Goal: Task Accomplishment & Management: Use online tool/utility

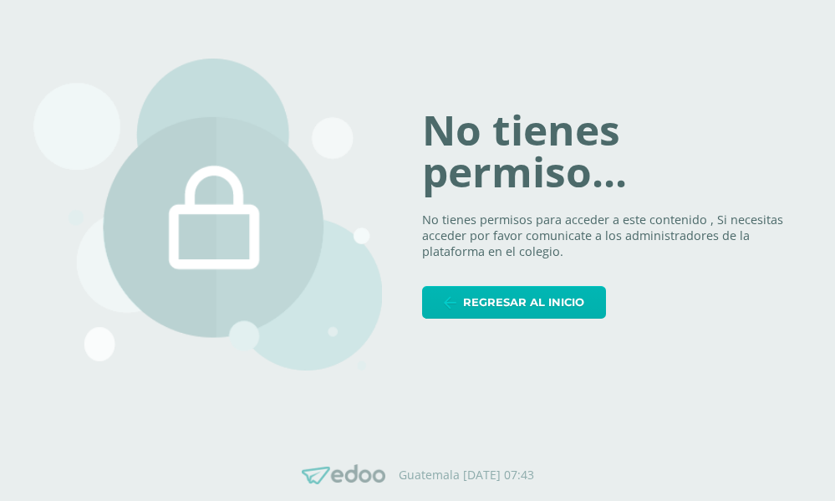
click at [513, 308] on span "Regresar al inicio" at bounding box center [523, 302] width 121 height 31
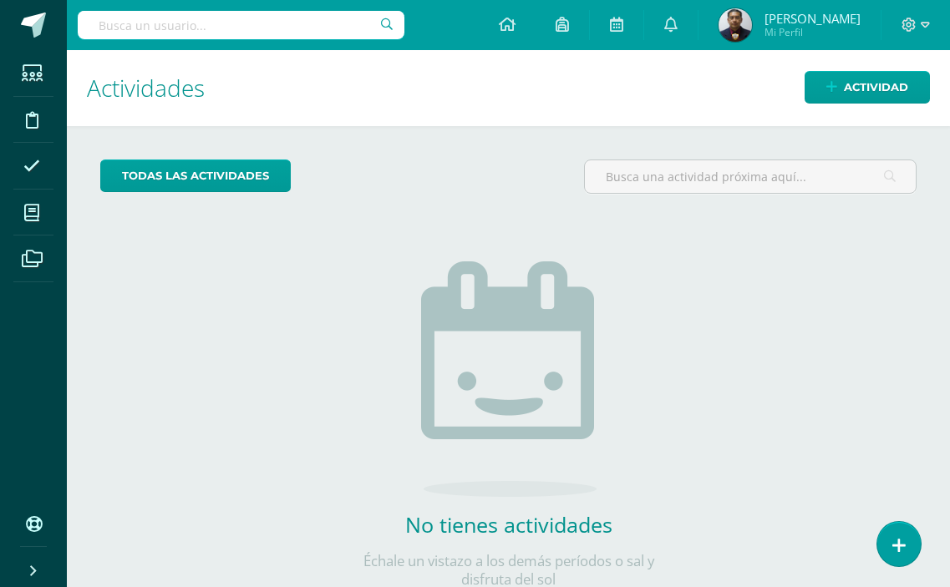
click at [209, 33] on input "text" at bounding box center [241, 25] width 327 height 28
type input "a"
type input "galileo"
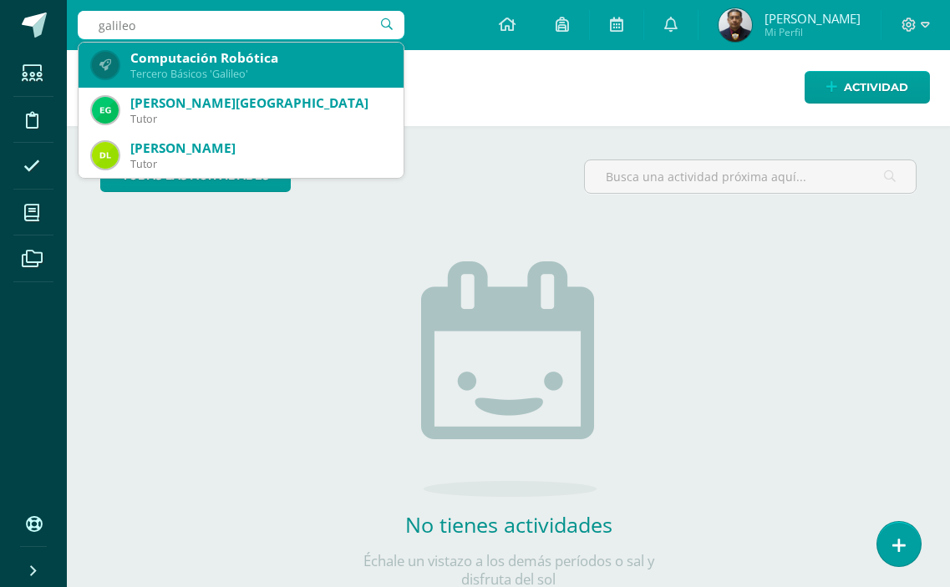
click at [271, 74] on div "Tercero Básicos 'Galileo'" at bounding box center [260, 74] width 260 height 14
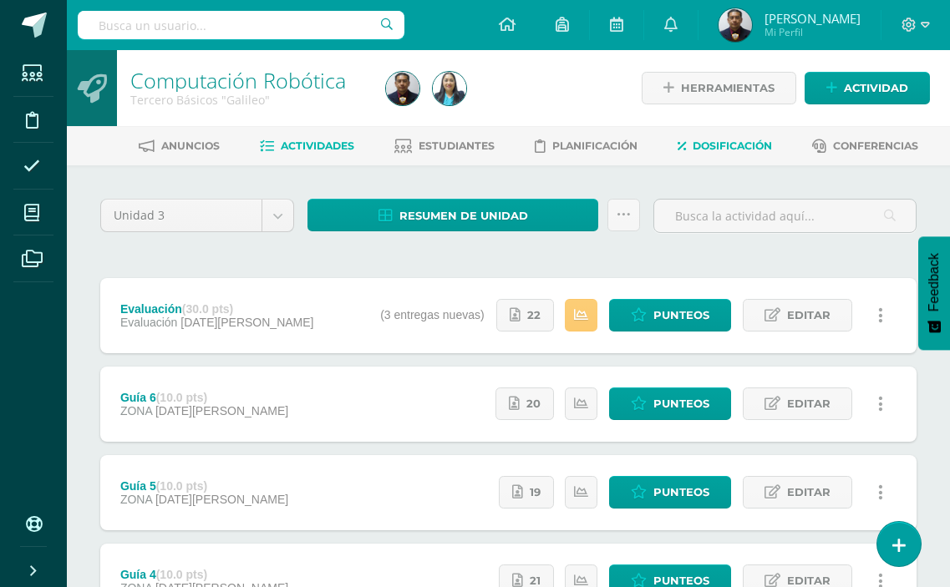
click at [765, 145] on span "Dosificación" at bounding box center [732, 146] width 79 height 13
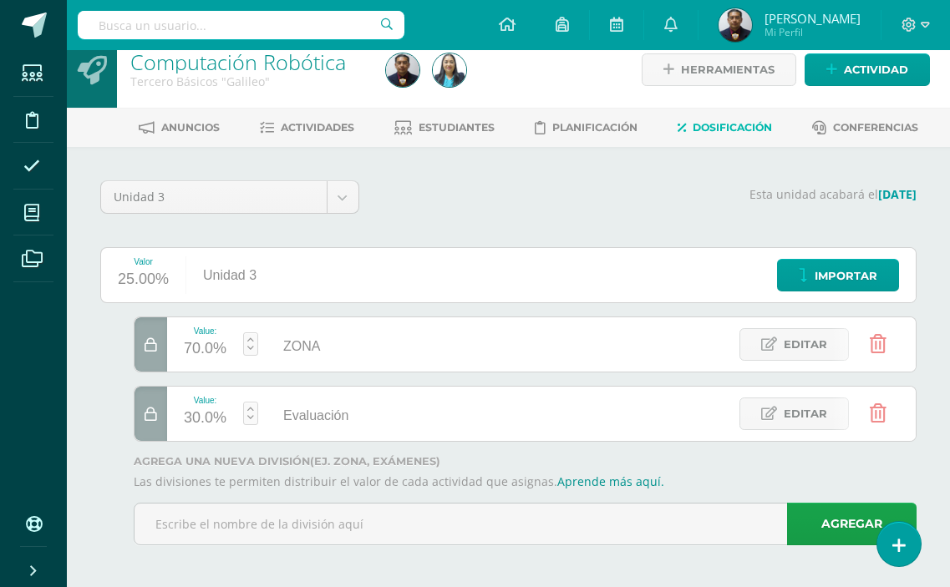
scroll to position [23, 0]
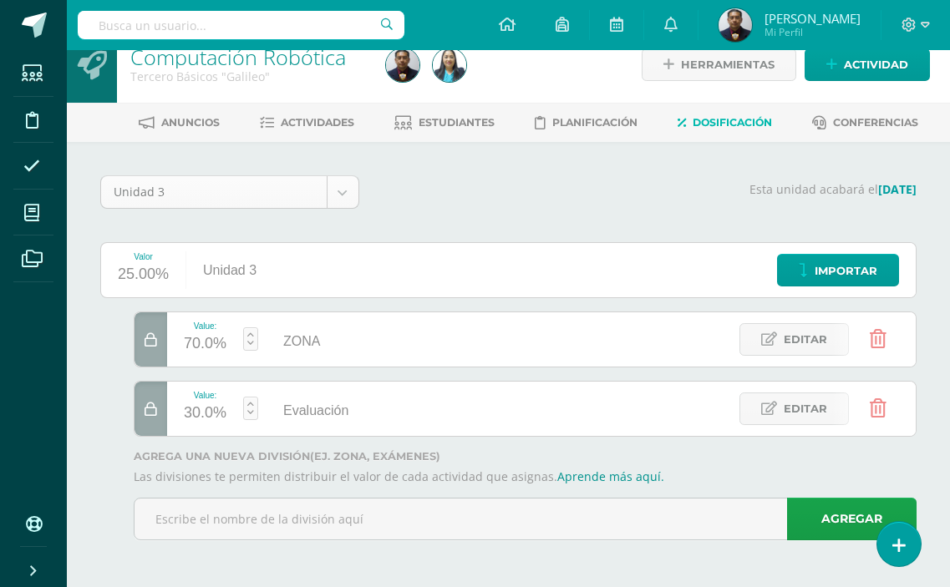
click at [348, 203] on body "Estudiantes Disciplina Asistencia Mis cursos Archivos Soporte Ayuda Reportar un…" at bounding box center [475, 282] width 950 height 611
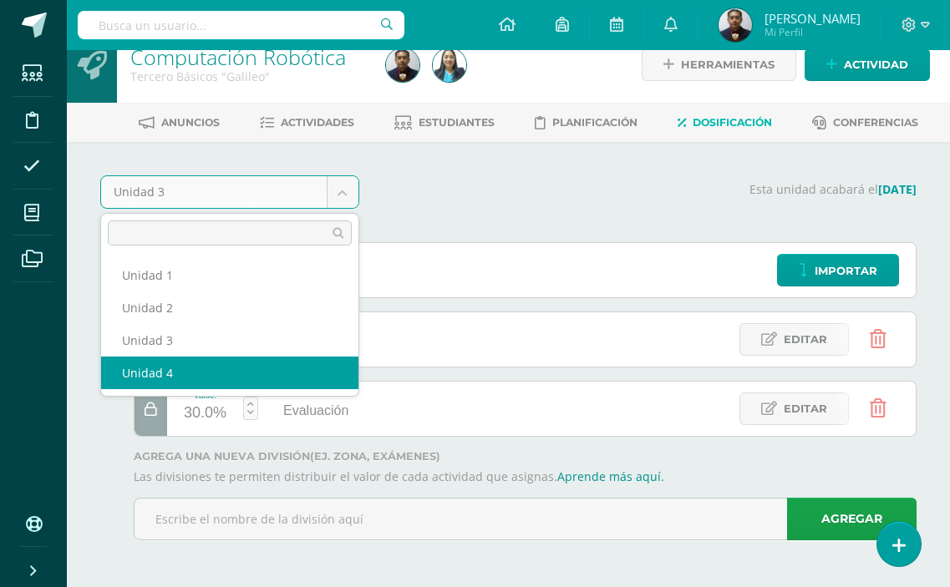
select select "Unidad 4"
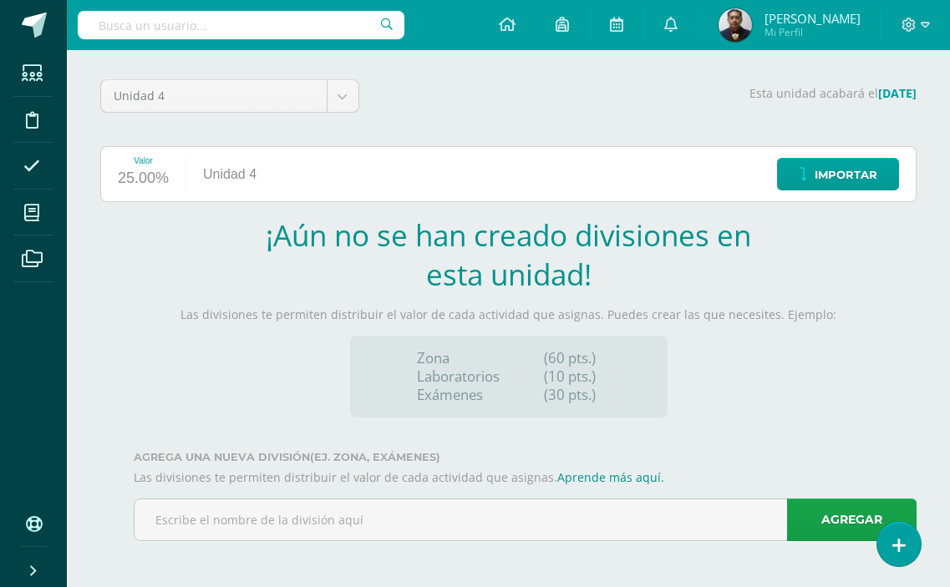
scroll to position [120, 0]
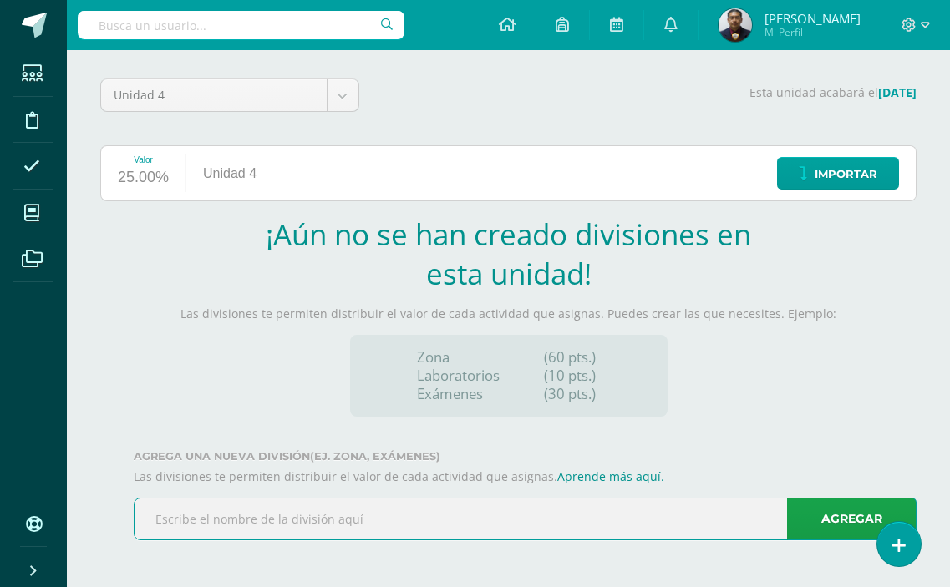
click at [267, 515] on input "text" at bounding box center [525, 519] width 781 height 41
type input "ZONA"
click at [846, 540] on link "Agregar" at bounding box center [852, 519] width 130 height 43
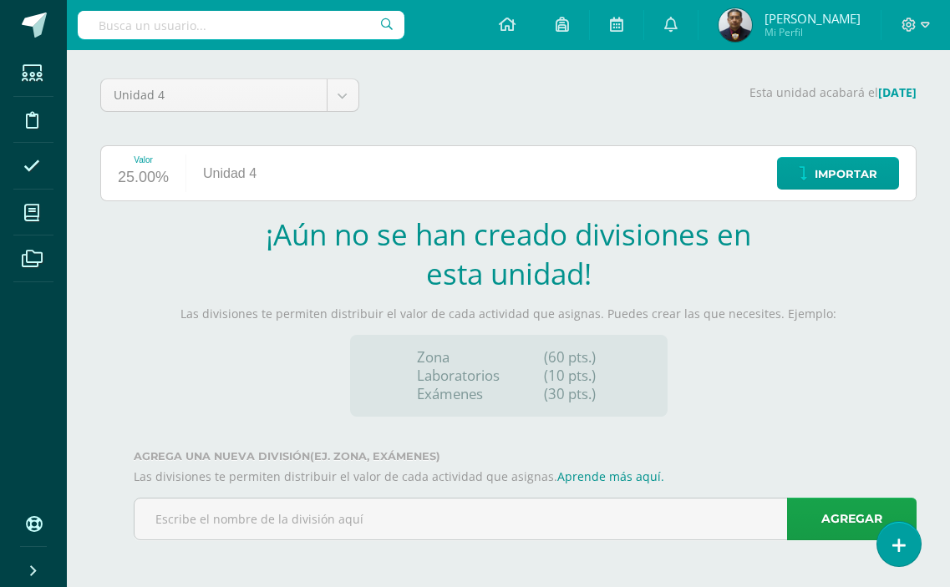
scroll to position [0, 0]
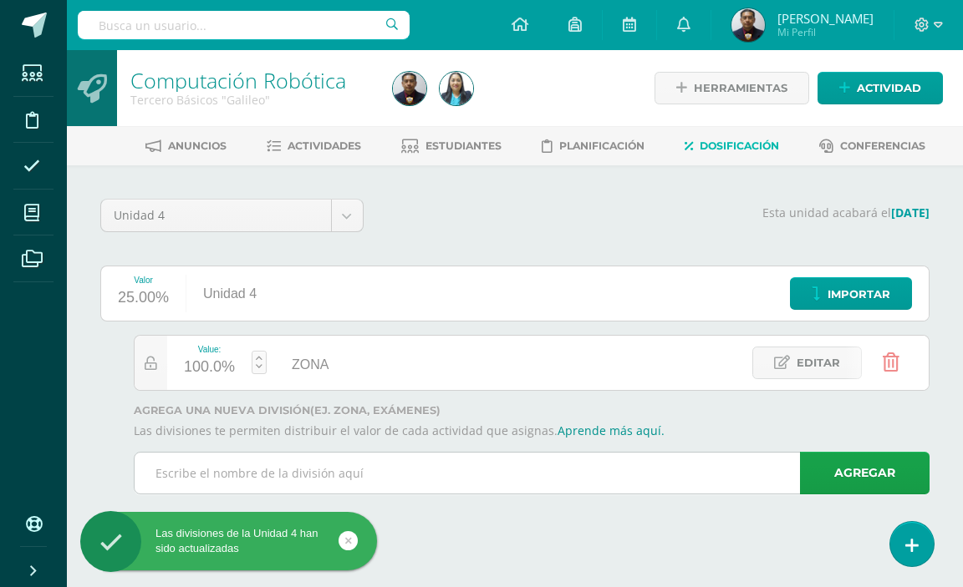
click at [280, 483] on input "text" at bounding box center [532, 473] width 794 height 41
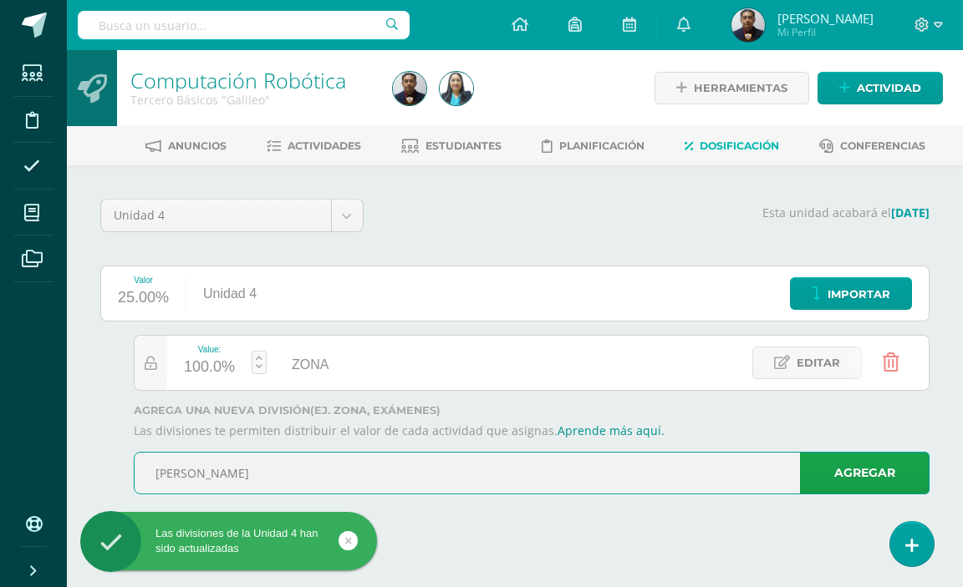
type input "Evaluación"
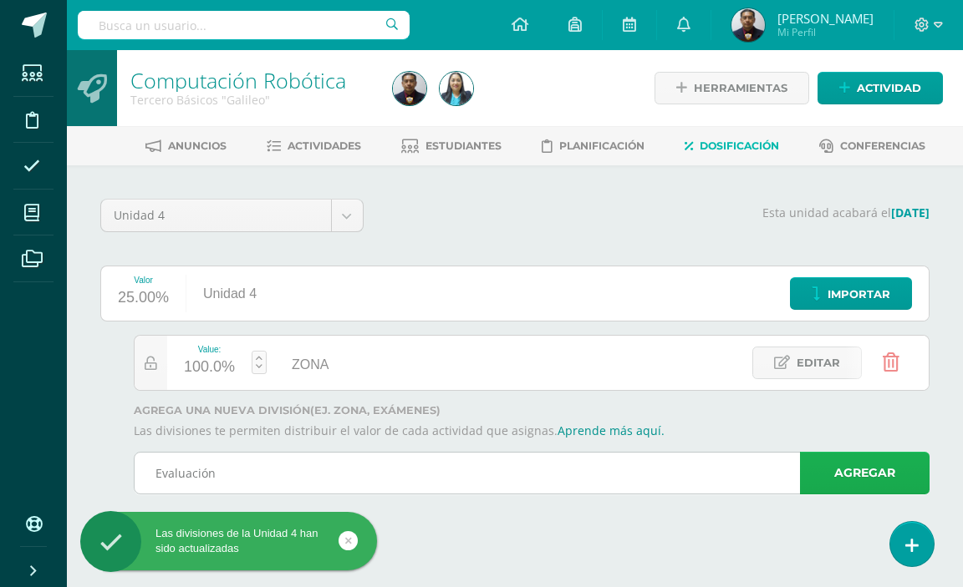
click at [832, 477] on link "Agregar" at bounding box center [865, 473] width 130 height 43
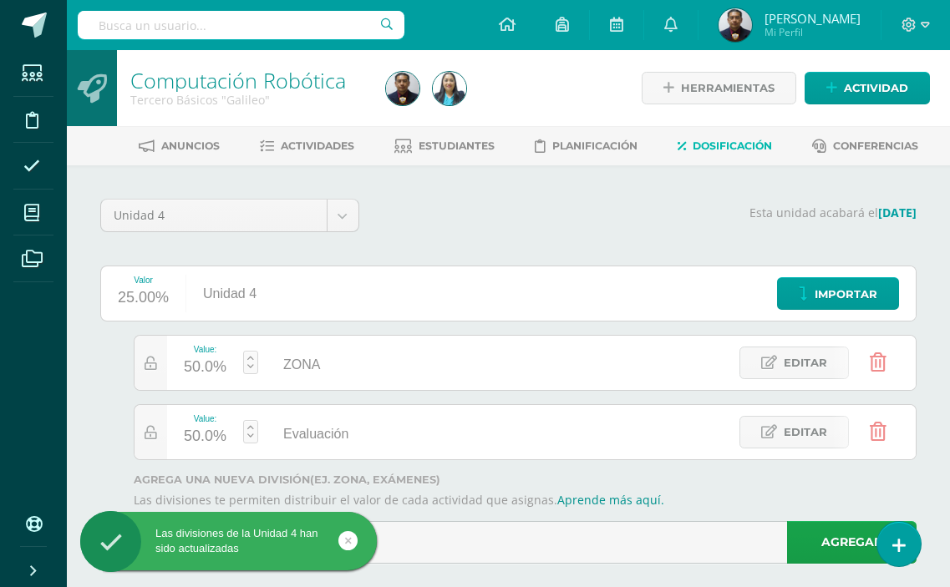
click at [186, 368] on div "50.0%" at bounding box center [205, 367] width 43 height 27
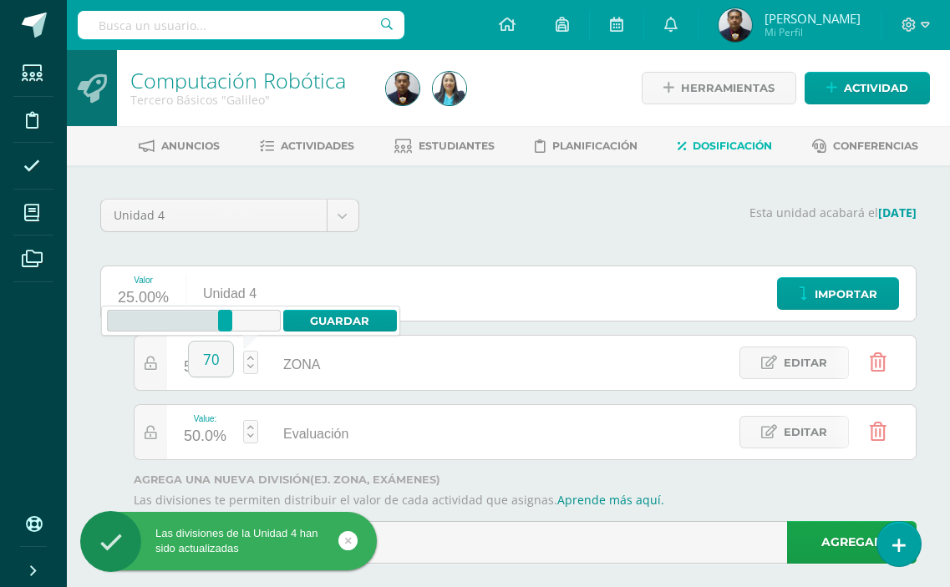
type input "70"
click at [365, 333] on div "0 100 0 0 – 70 70 Guardar" at bounding box center [250, 321] width 299 height 30
click at [365, 328] on link "Guardar" at bounding box center [340, 321] width 114 height 22
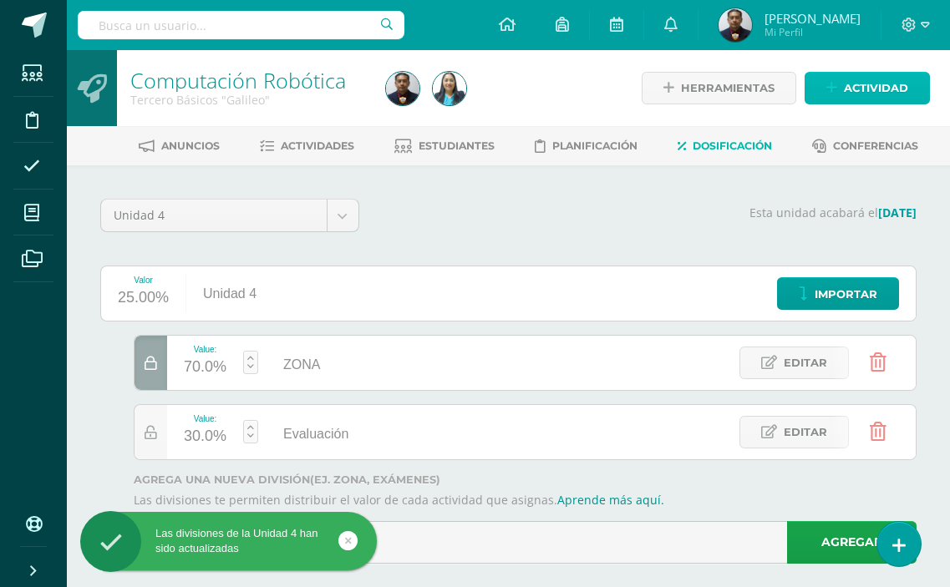
click at [896, 91] on span "Actividad" at bounding box center [876, 88] width 64 height 31
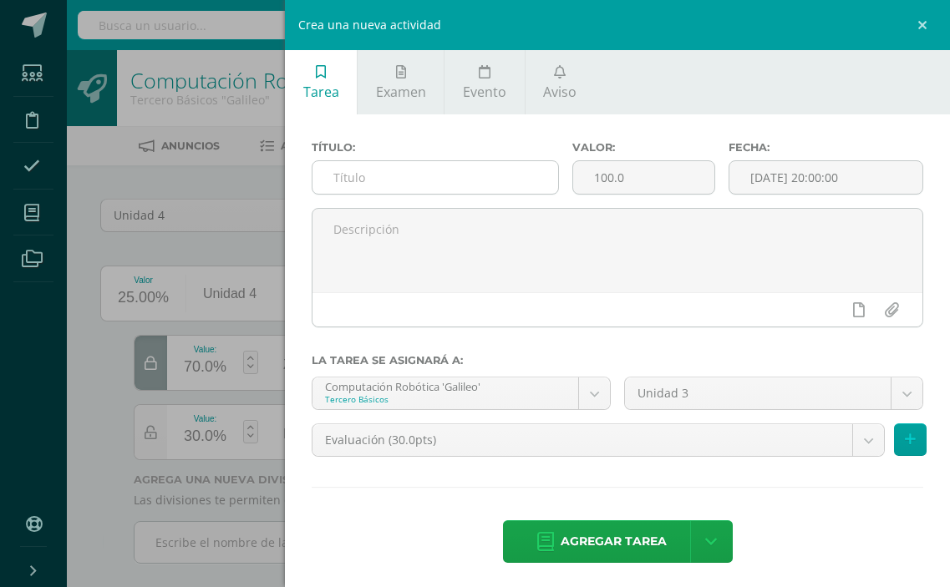
click at [523, 182] on input "text" at bounding box center [436, 177] width 246 height 33
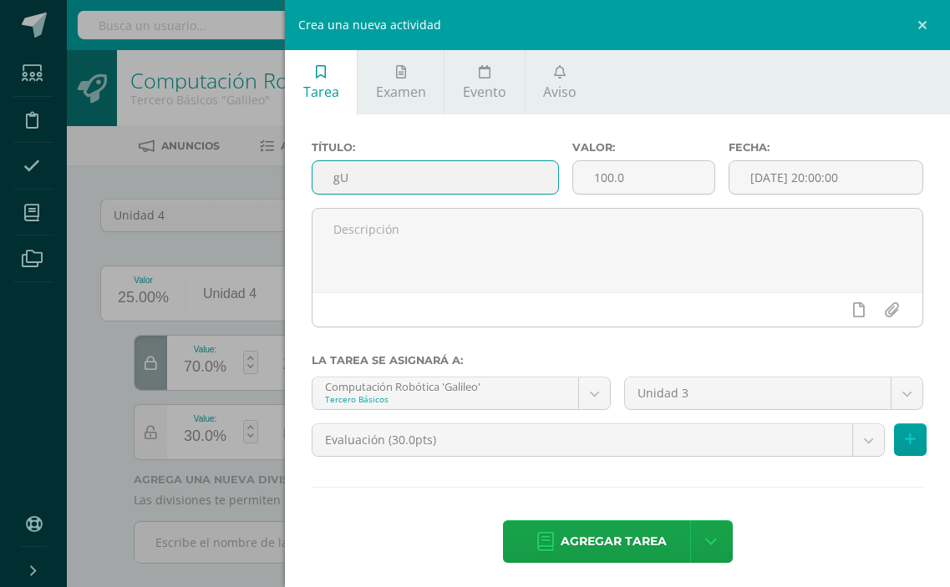
type input "g"
type input "Guía 1"
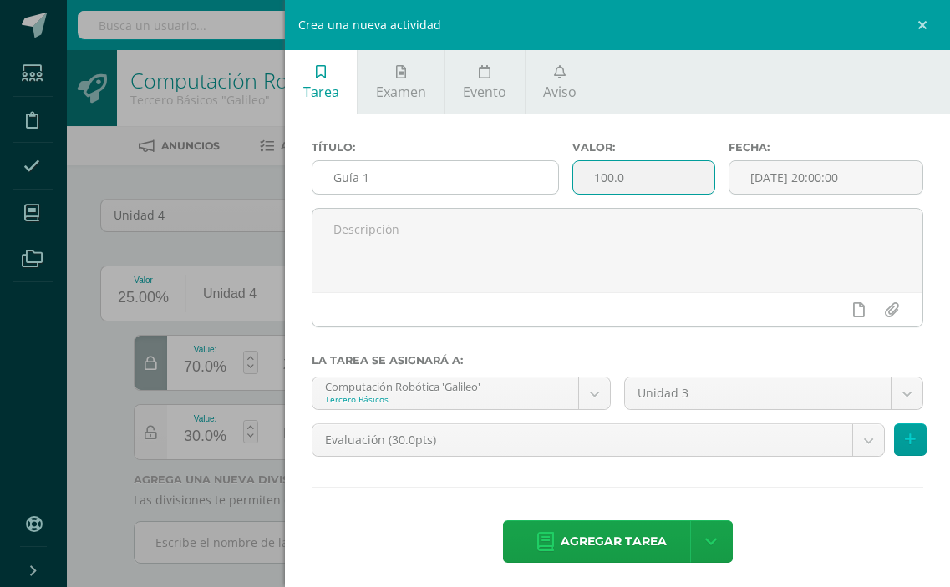
drag, startPoint x: 628, startPoint y: 182, endPoint x: 517, endPoint y: 182, distance: 110.3
click at [517, 182] on div "Título: Guía 1 Valor: 100.0 Fecha: 2025-08-13 20:00:00" at bounding box center [617, 174] width 625 height 67
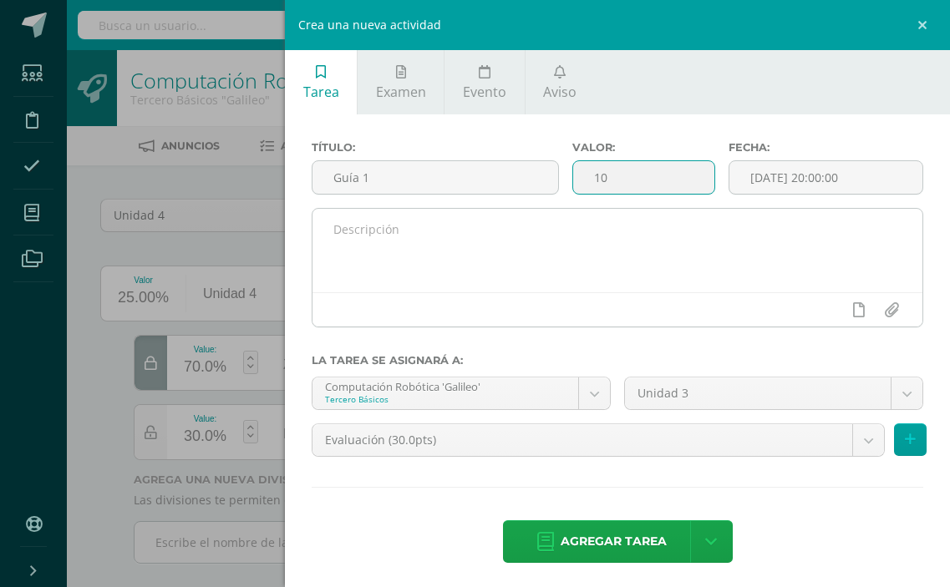
type input "10"
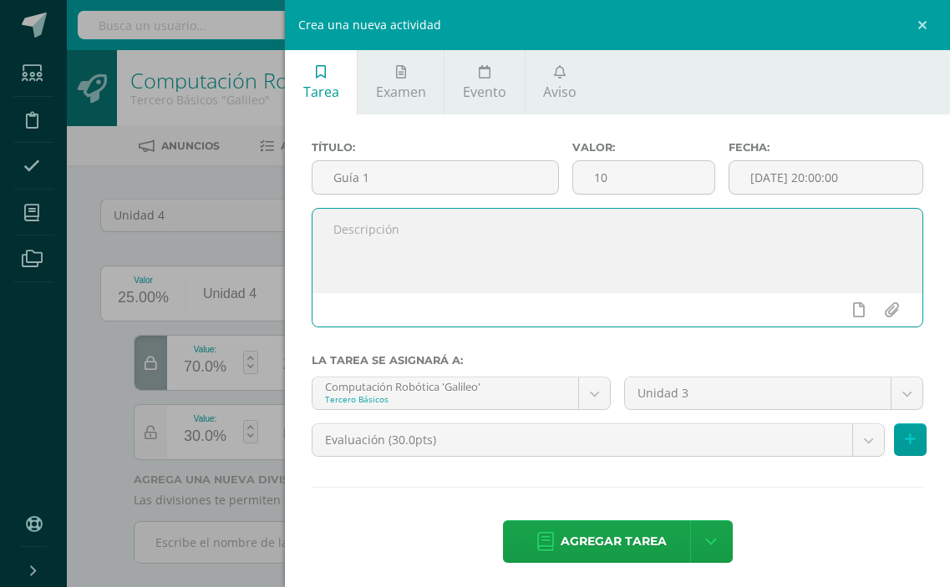
click at [745, 253] on textarea at bounding box center [618, 251] width 610 height 84
paste textarea "https://drive.google.com/file/d/1t_bz0Vb_feVwzGVEJTFOFCgn-tRJwp4c/view?usp=shar…"
type textarea "https://drive.google.com/file/d/1t_bz0Vb_feVwzGVEJTFOFCgn-tRJwp4c/view?usp=shar…"
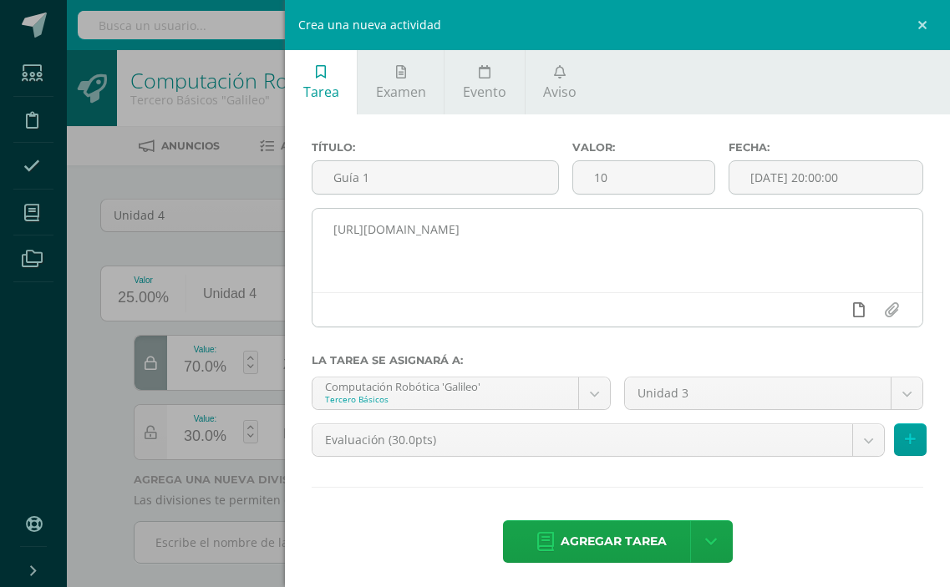
click at [853, 313] on icon at bounding box center [859, 309] width 12 height 15
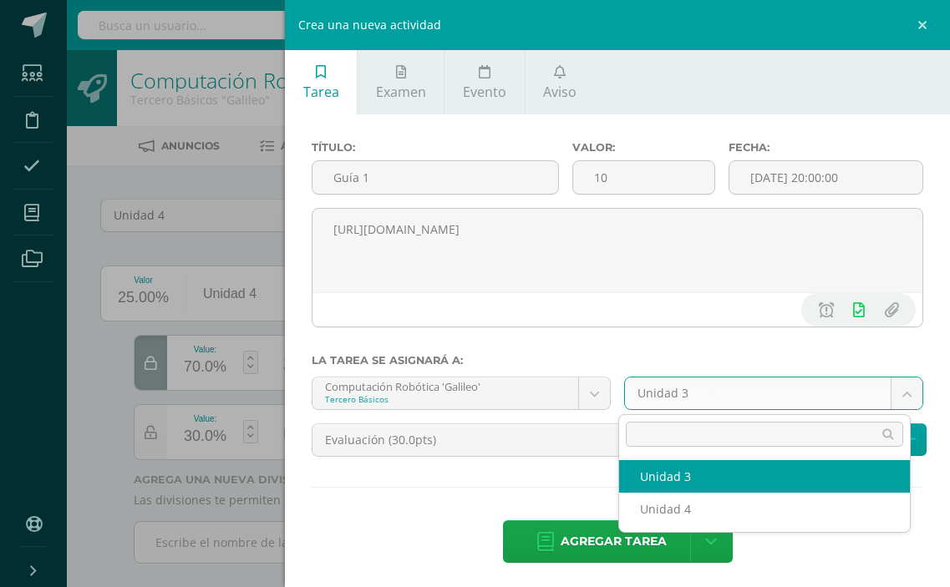
click at [892, 390] on body "Las divisiones de la Unidad 4 han sido actualizadas Las divisiones de la Unidad…" at bounding box center [475, 305] width 950 height 611
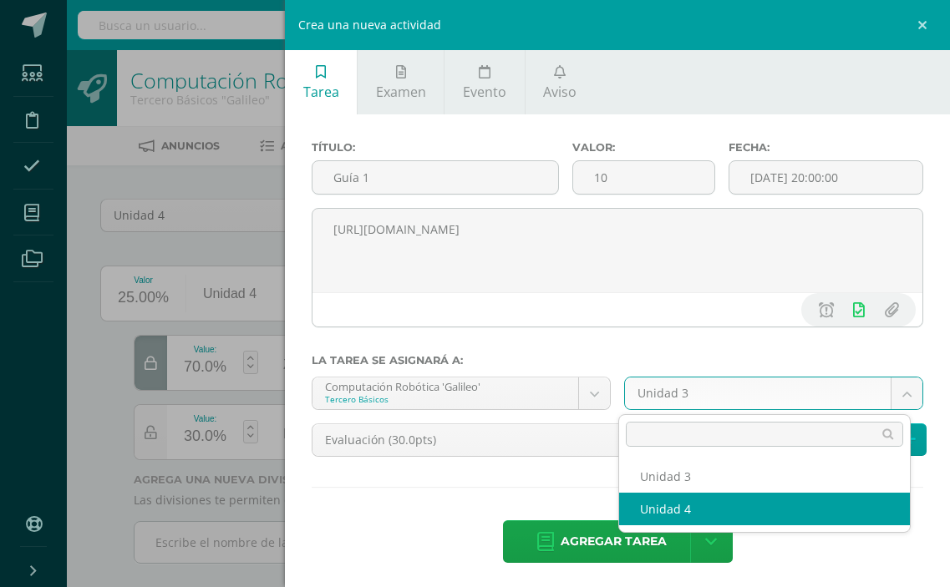
select select "110818"
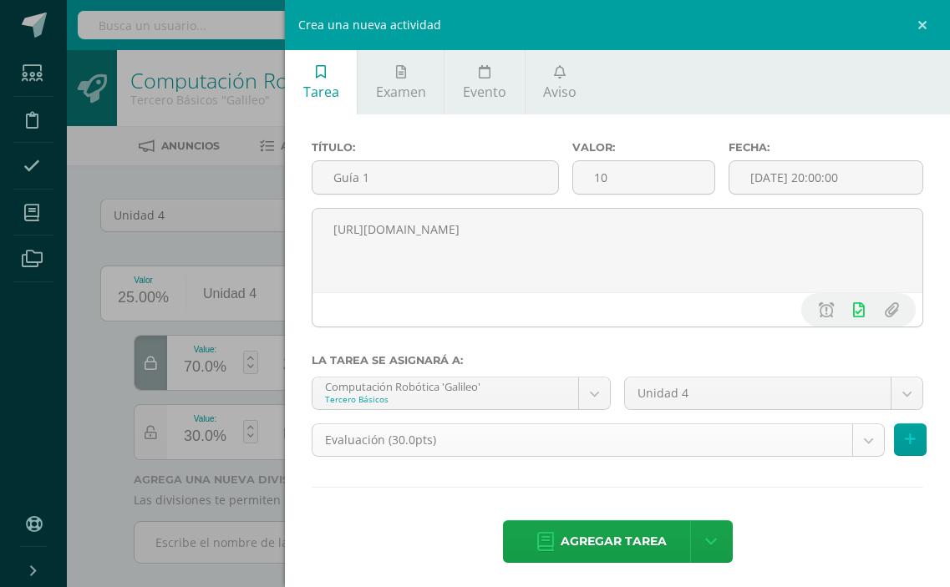
click at [865, 435] on body "Las divisiones de la Unidad 4 han sido actualizadas Las divisiones de la Unidad…" at bounding box center [475, 305] width 950 height 611
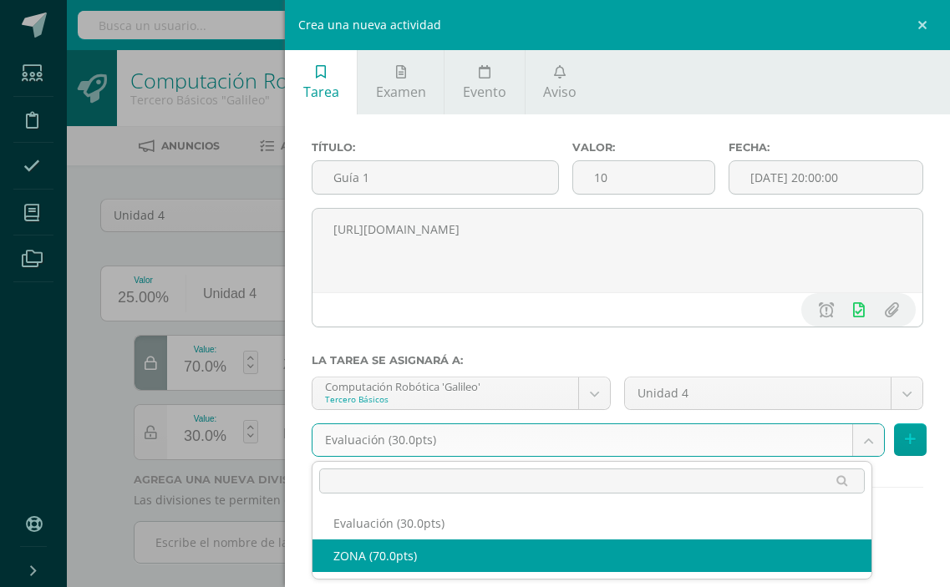
select select "122544"
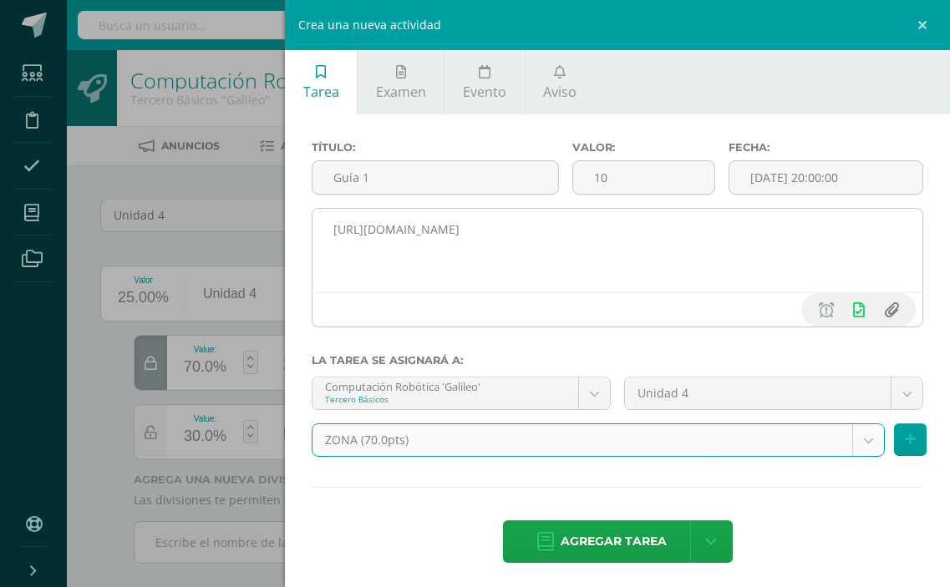
click at [877, 318] on input "file" at bounding box center [891, 310] width 33 height 32
type input "C:\fakepath\Guía 1 3ro. Básico.pdf"
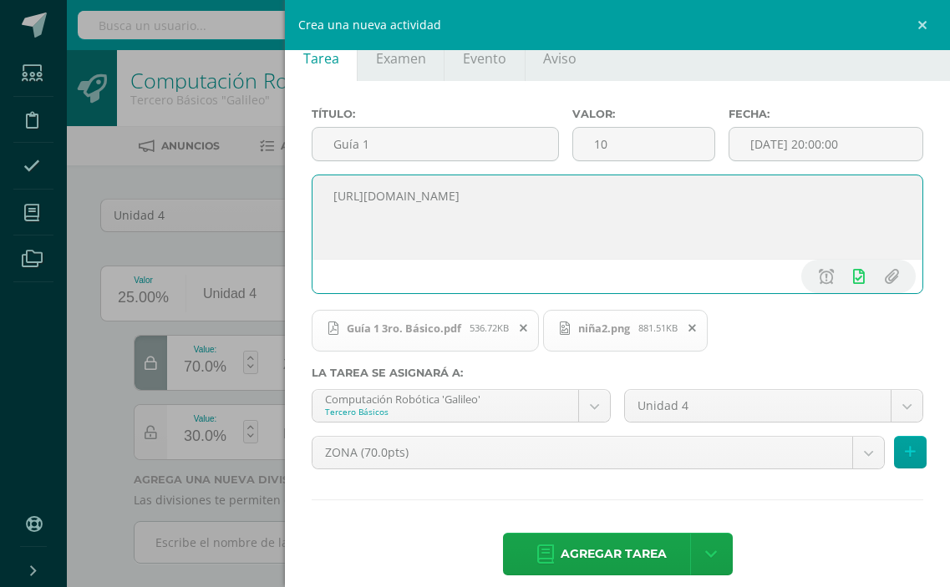
scroll to position [52, 0]
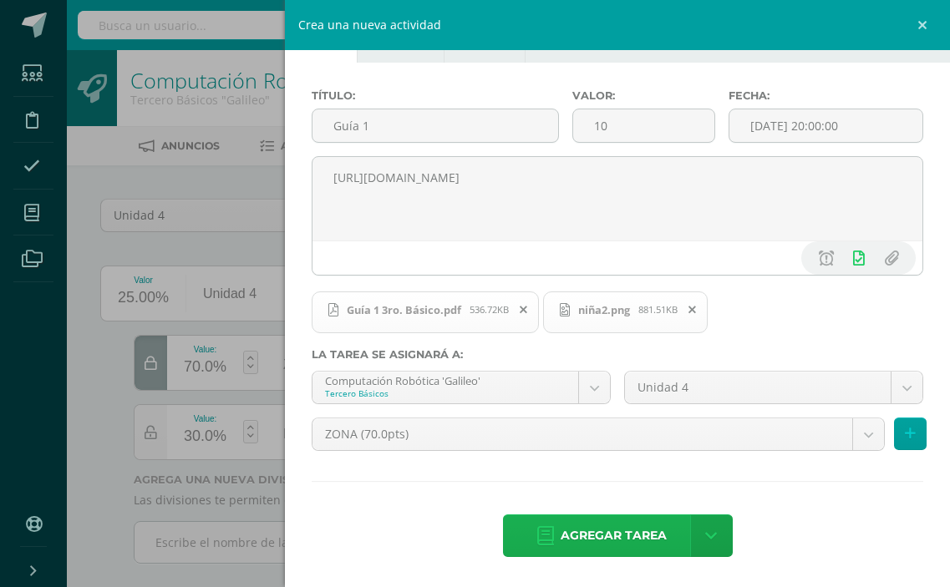
click at [607, 528] on span "Agregar tarea" at bounding box center [614, 536] width 106 height 41
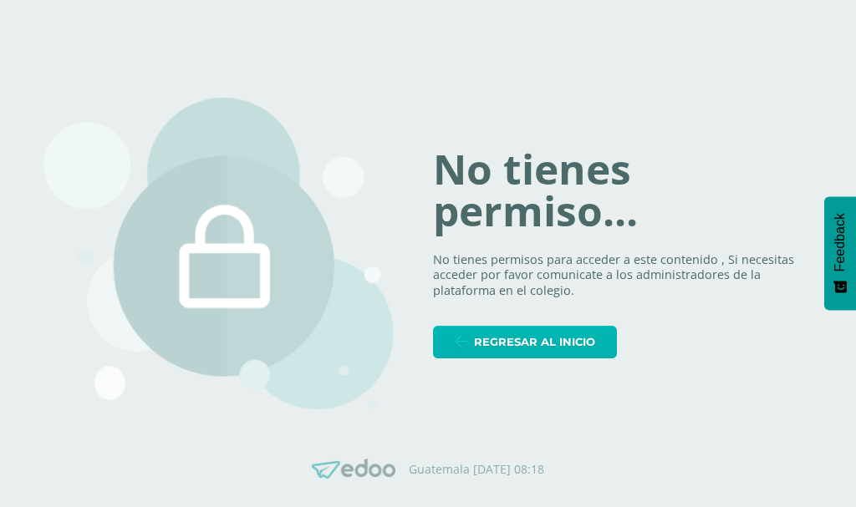
click at [604, 341] on link "Regresar al inicio" at bounding box center [525, 342] width 184 height 33
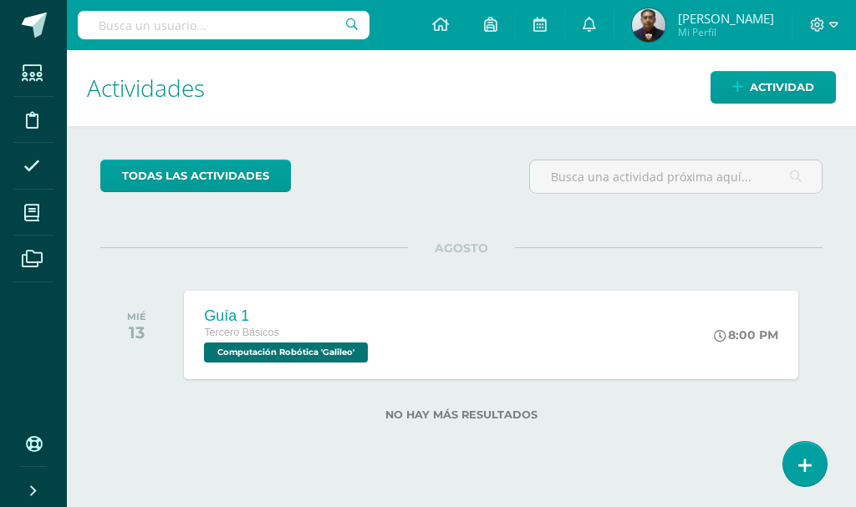
click at [272, 33] on input "text" at bounding box center [224, 25] width 292 height 28
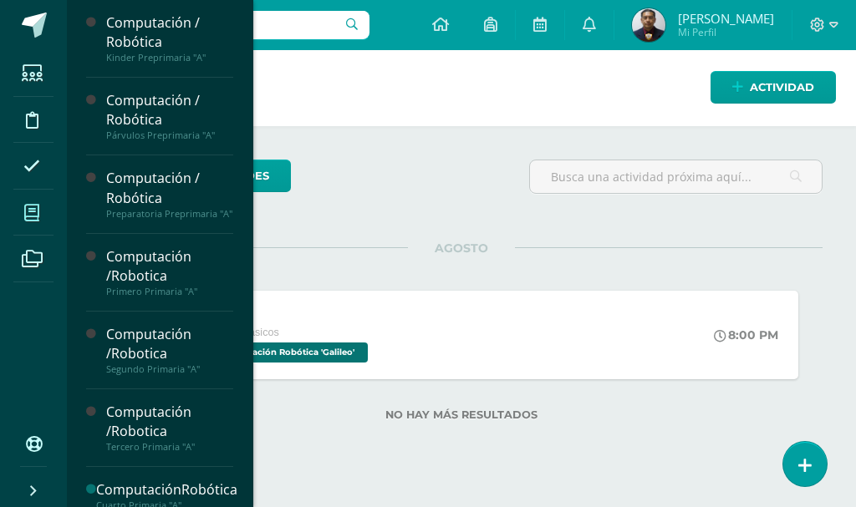
click at [36, 209] on icon at bounding box center [31, 213] width 15 height 17
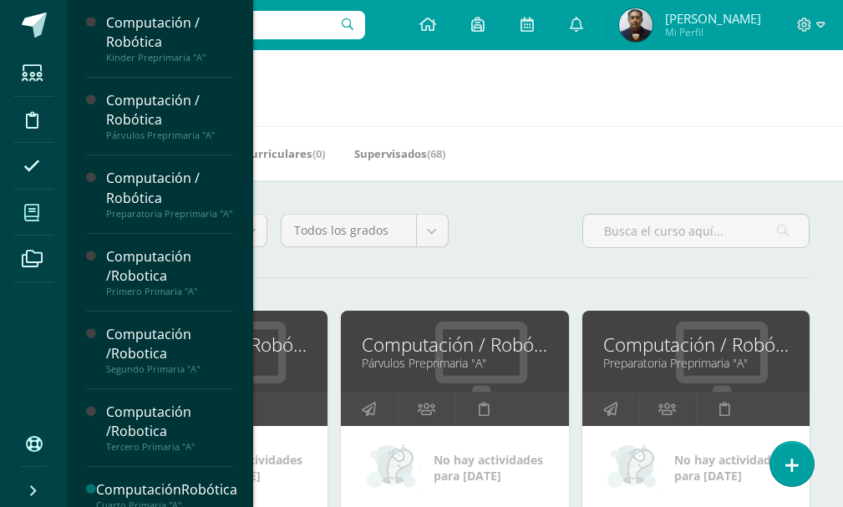
click at [541, 243] on div "Todos los niveles Todos los niveles JV [PERSON_NAME]. CCLL en Ciencias Biológic…" at bounding box center [455, 238] width 723 height 48
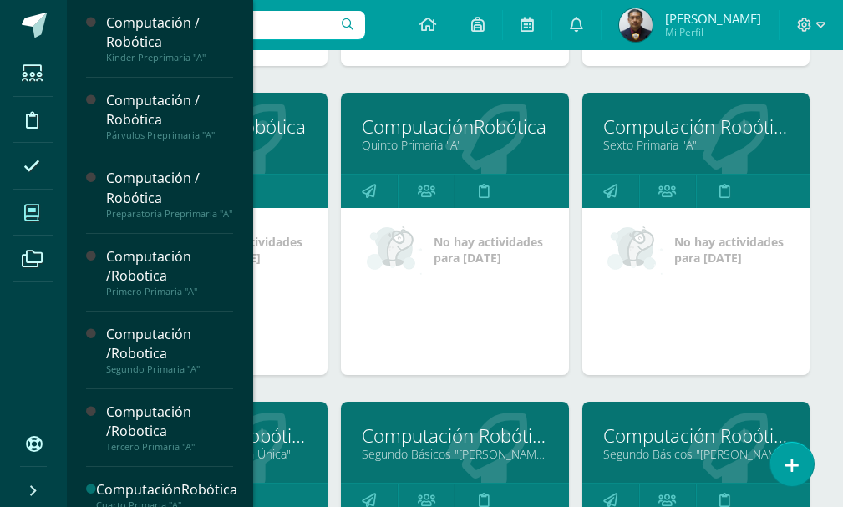
scroll to position [1087, 0]
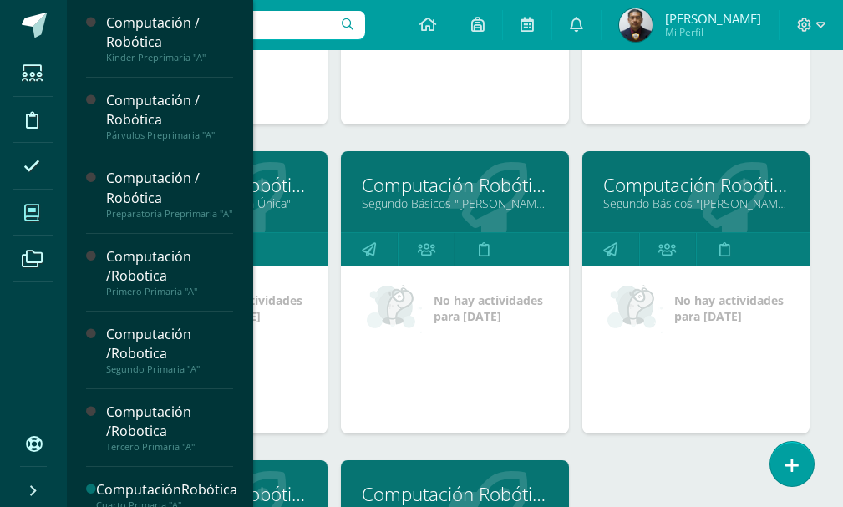
click at [290, 204] on link "Primero Básicos "Sección Única"" at bounding box center [214, 204] width 186 height 16
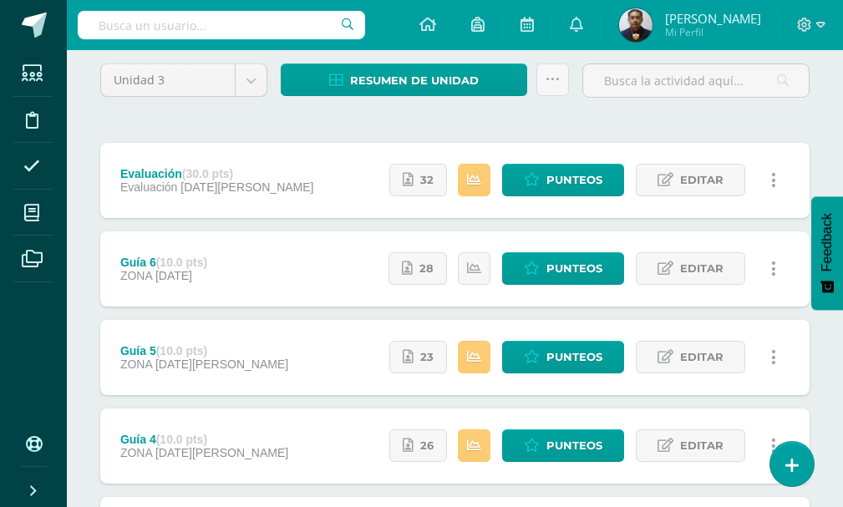
scroll to position [167, 0]
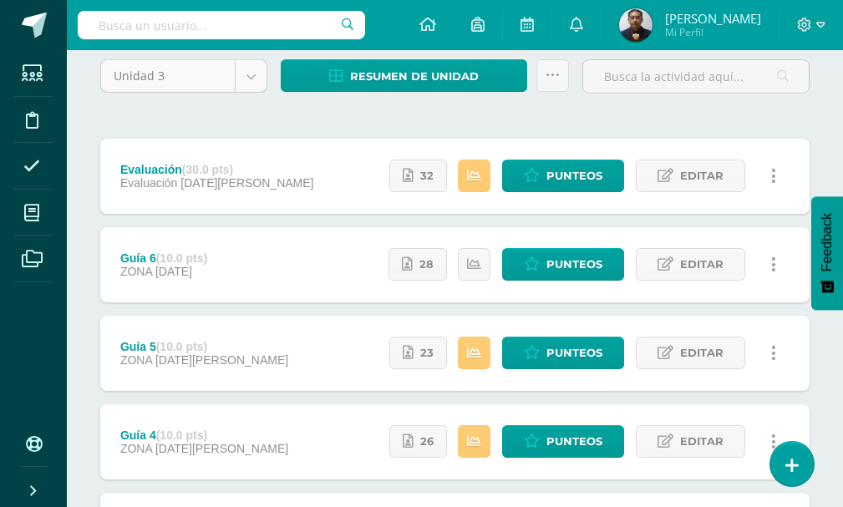
click at [266, 76] on body "Estudiantes Disciplina Asistencia Mis cursos Archivos Soporte Ayuda Reportar un…" at bounding box center [421, 389] width 843 height 1112
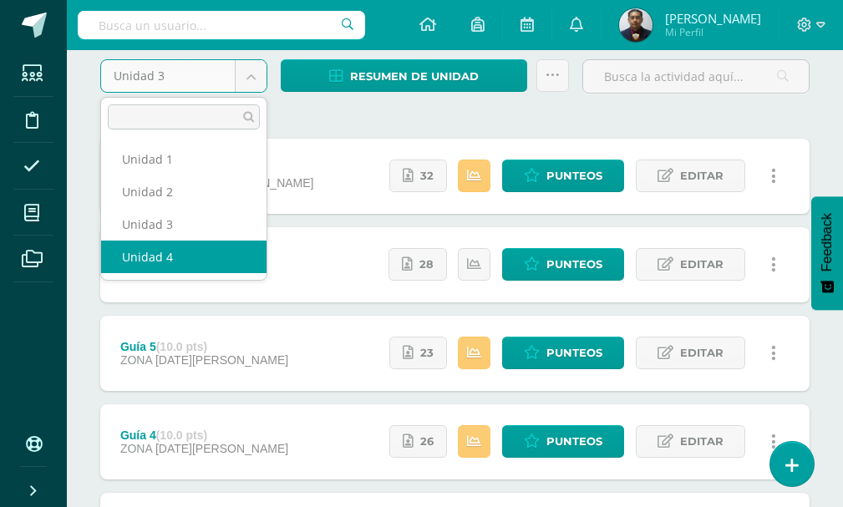
select select "Unidad 4"
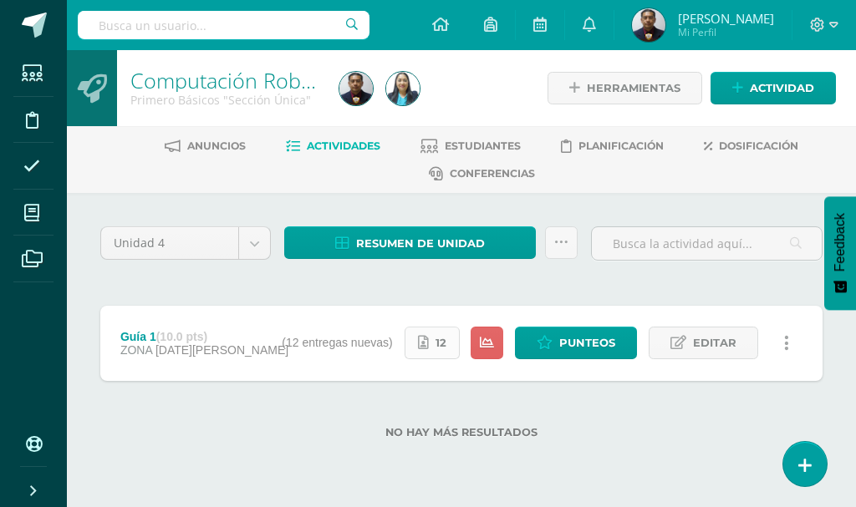
click at [429, 349] on icon at bounding box center [423, 343] width 11 height 14
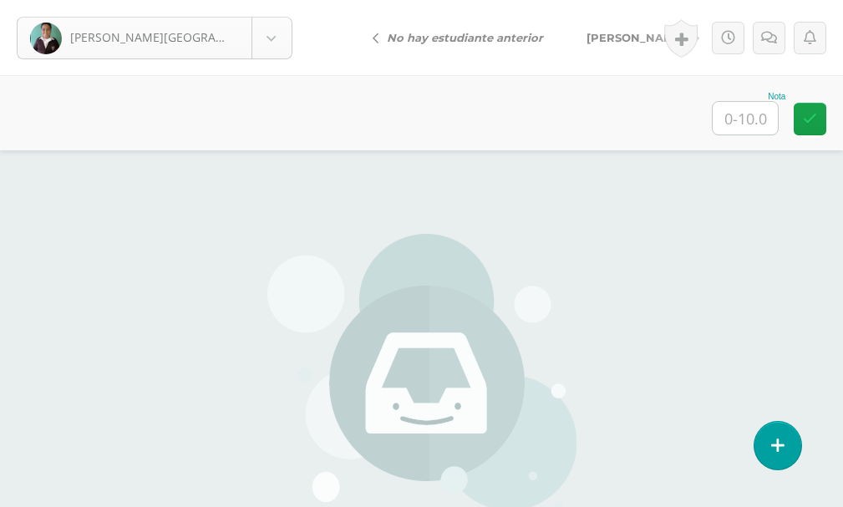
click at [269, 45] on body "[PERSON_NAME] entrega [PERSON_NAME] [PERSON_NAME], Genesis [PERSON_NAME], [PERS…" at bounding box center [421, 347] width 843 height 695
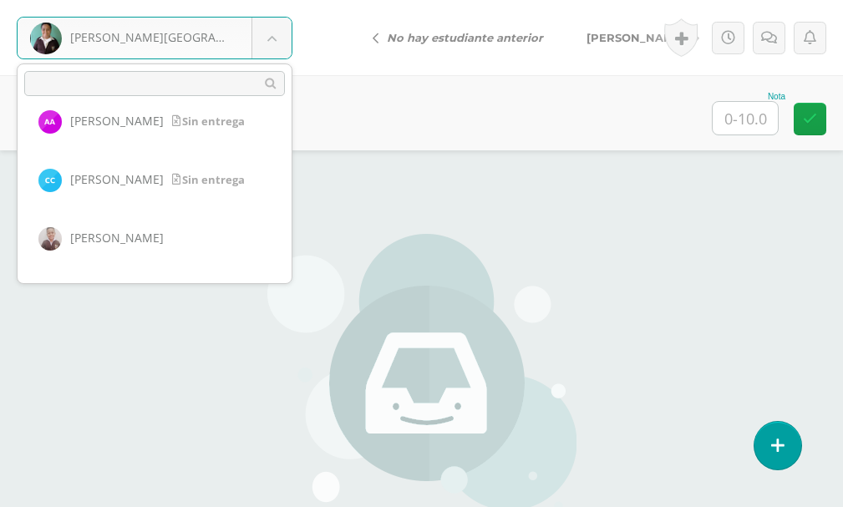
scroll to position [334, 0]
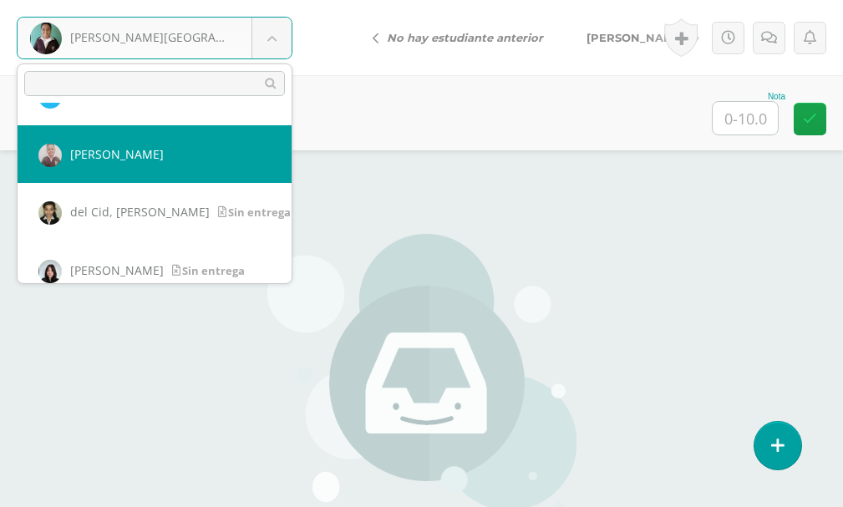
select select "749"
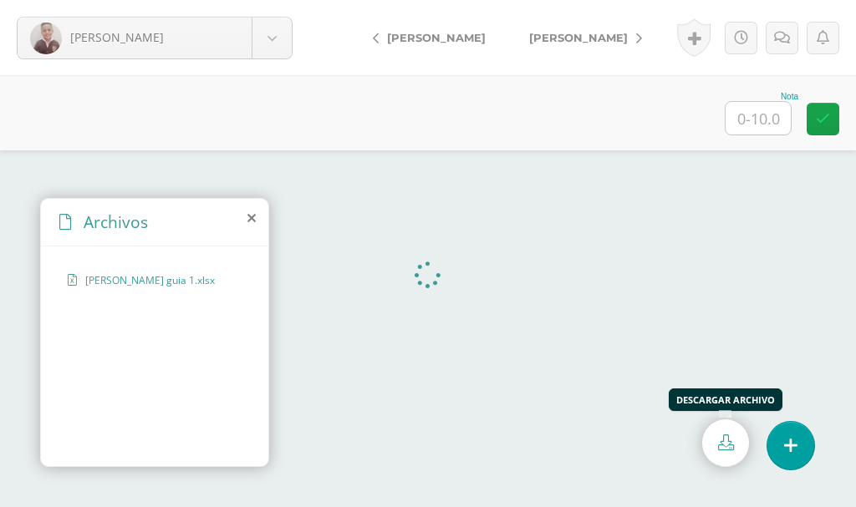
click at [719, 445] on icon at bounding box center [726, 443] width 16 height 16
